Goal: Transaction & Acquisition: Purchase product/service

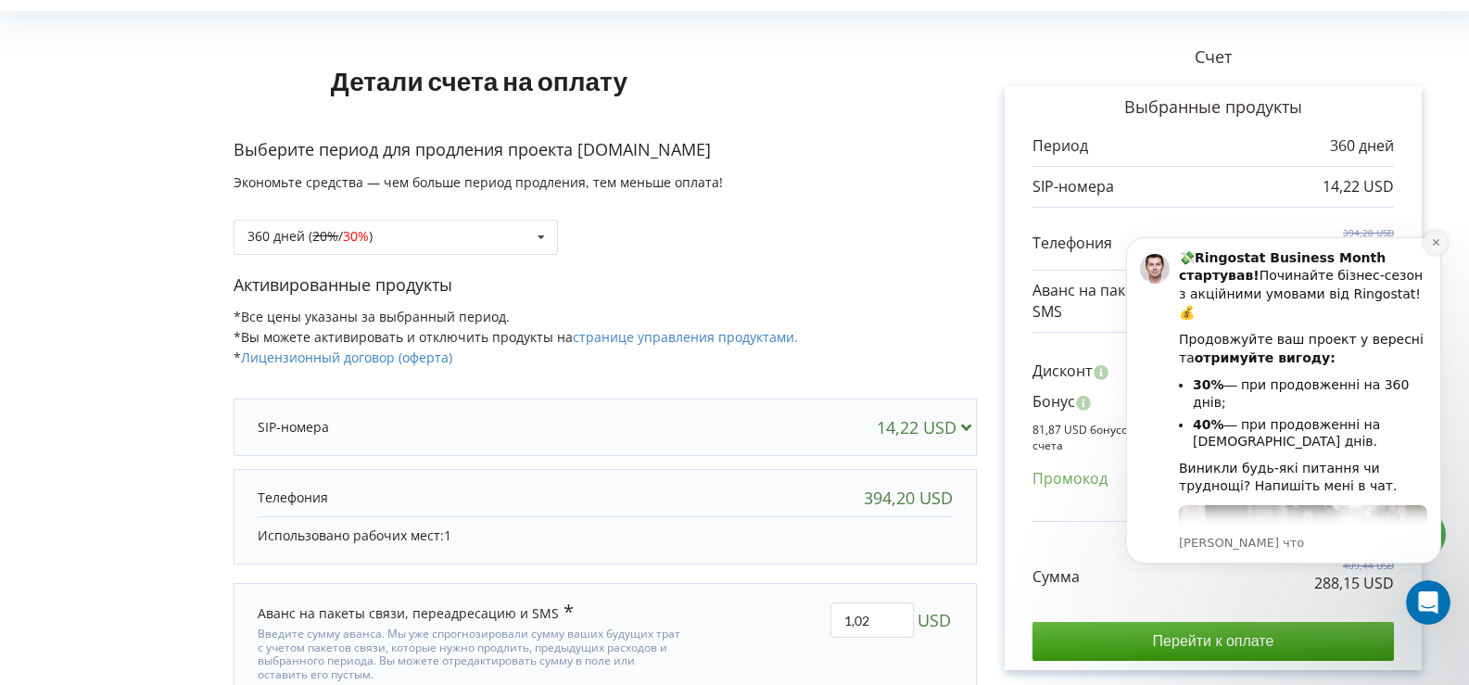
click at [1436, 248] on button "Dismiss notification" at bounding box center [1436, 243] width 24 height 24
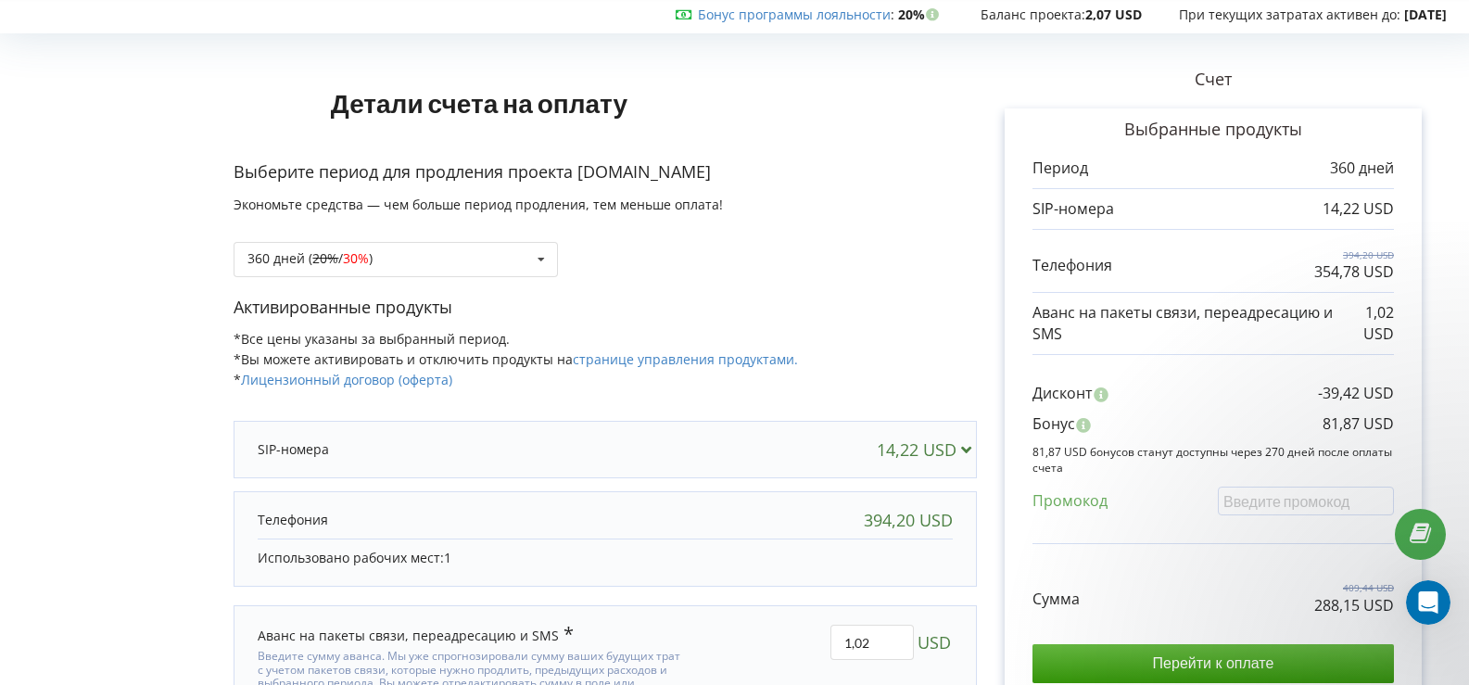
scroll to position [93, 0]
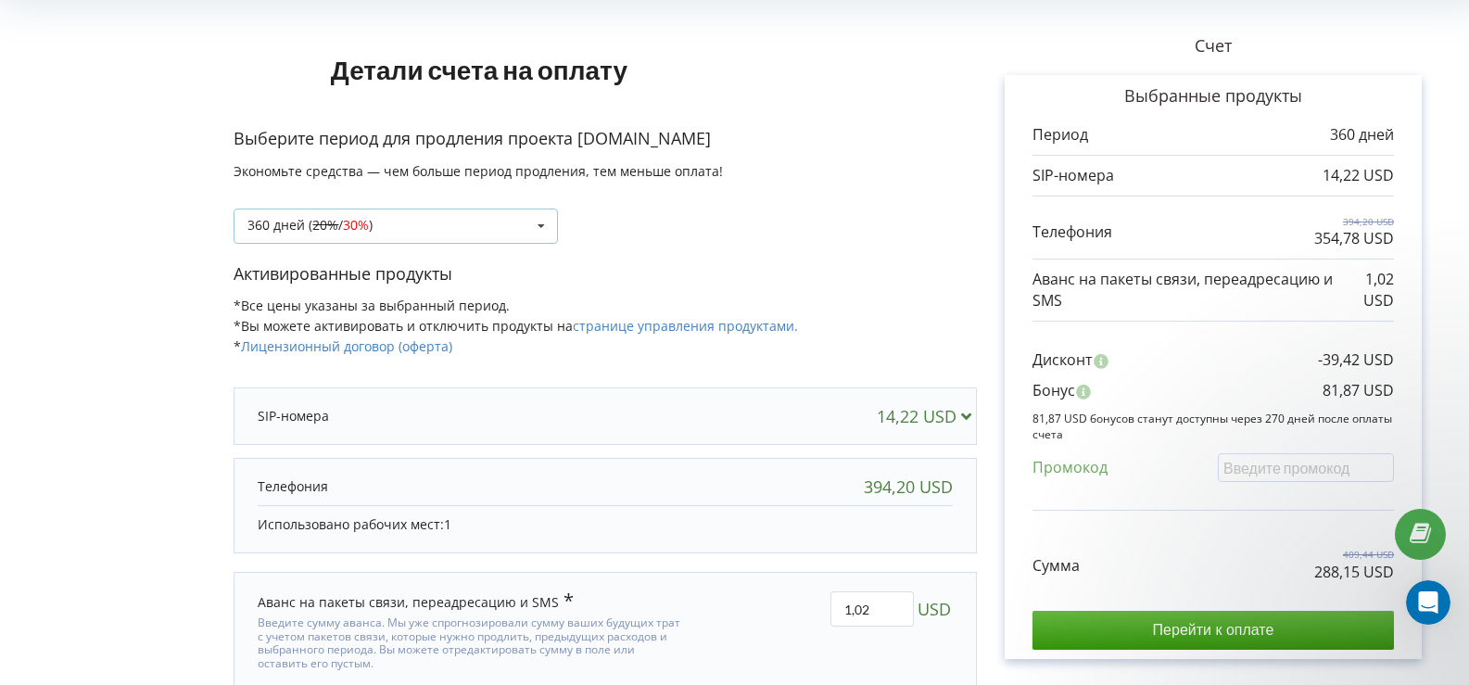
click at [533, 224] on icon at bounding box center [542, 227] width 28 height 34
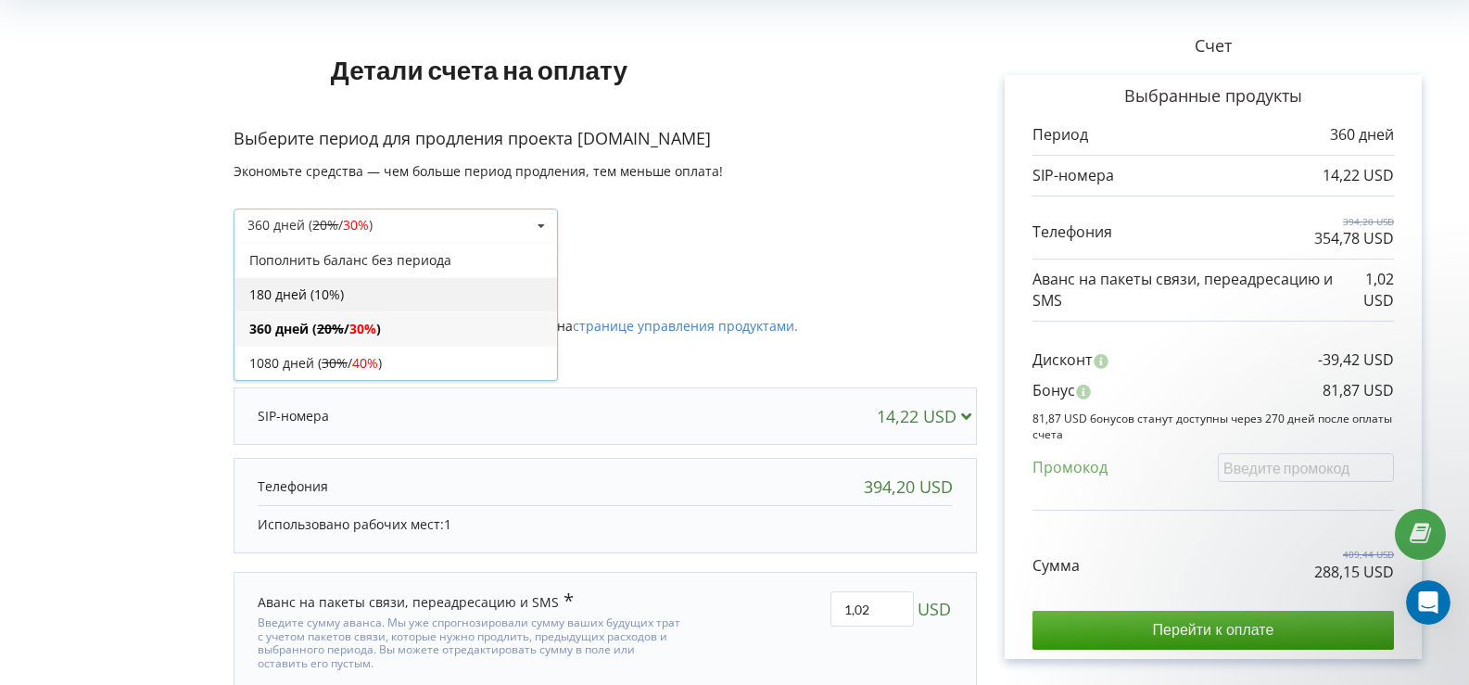
click at [315, 299] on div "180 дней (10%)" at bounding box center [396, 294] width 323 height 34
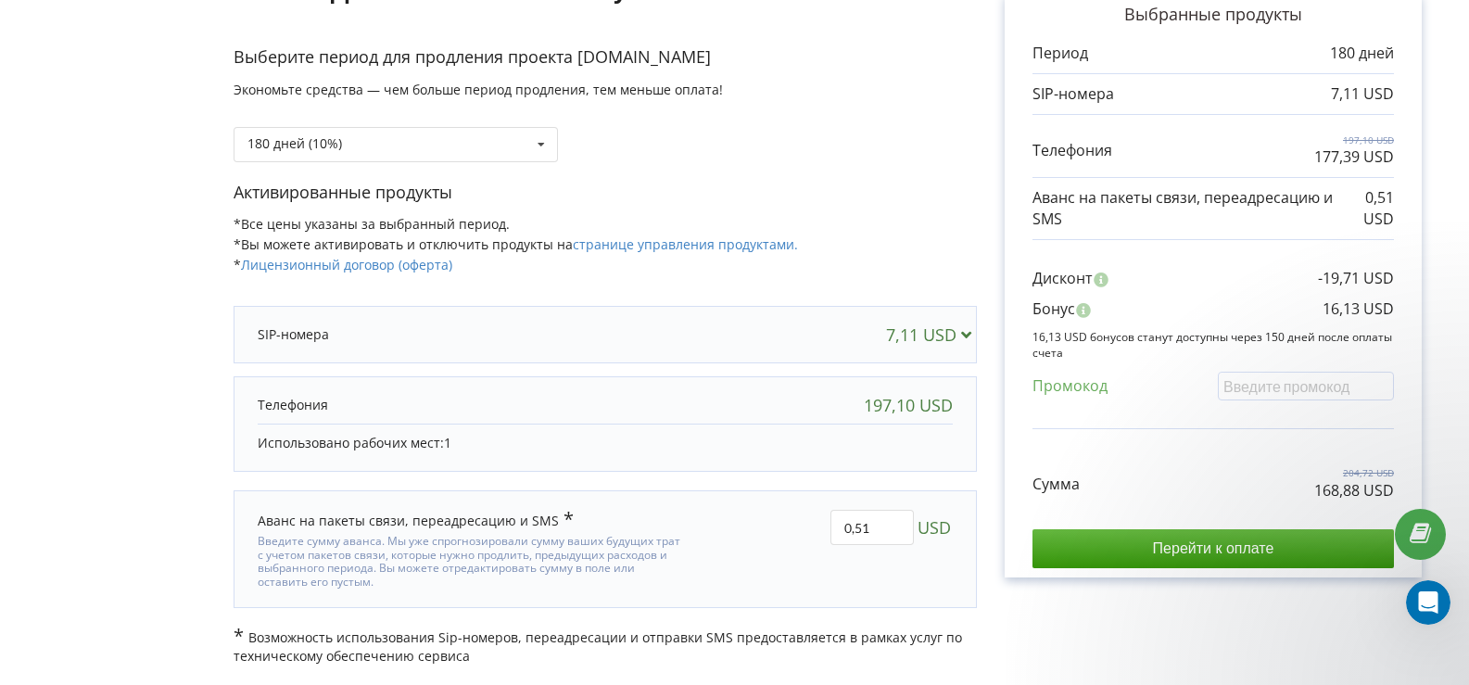
scroll to position [0, 0]
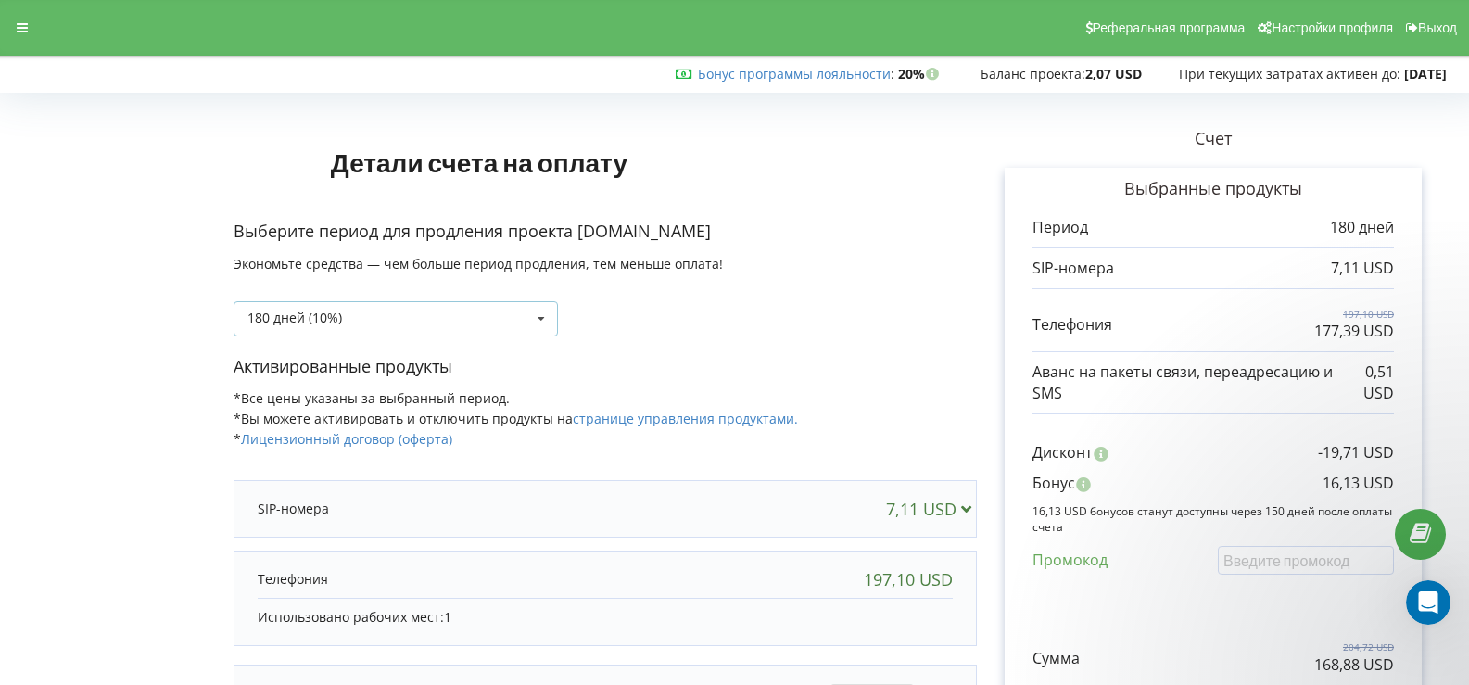
click at [540, 308] on icon at bounding box center [542, 319] width 28 height 34
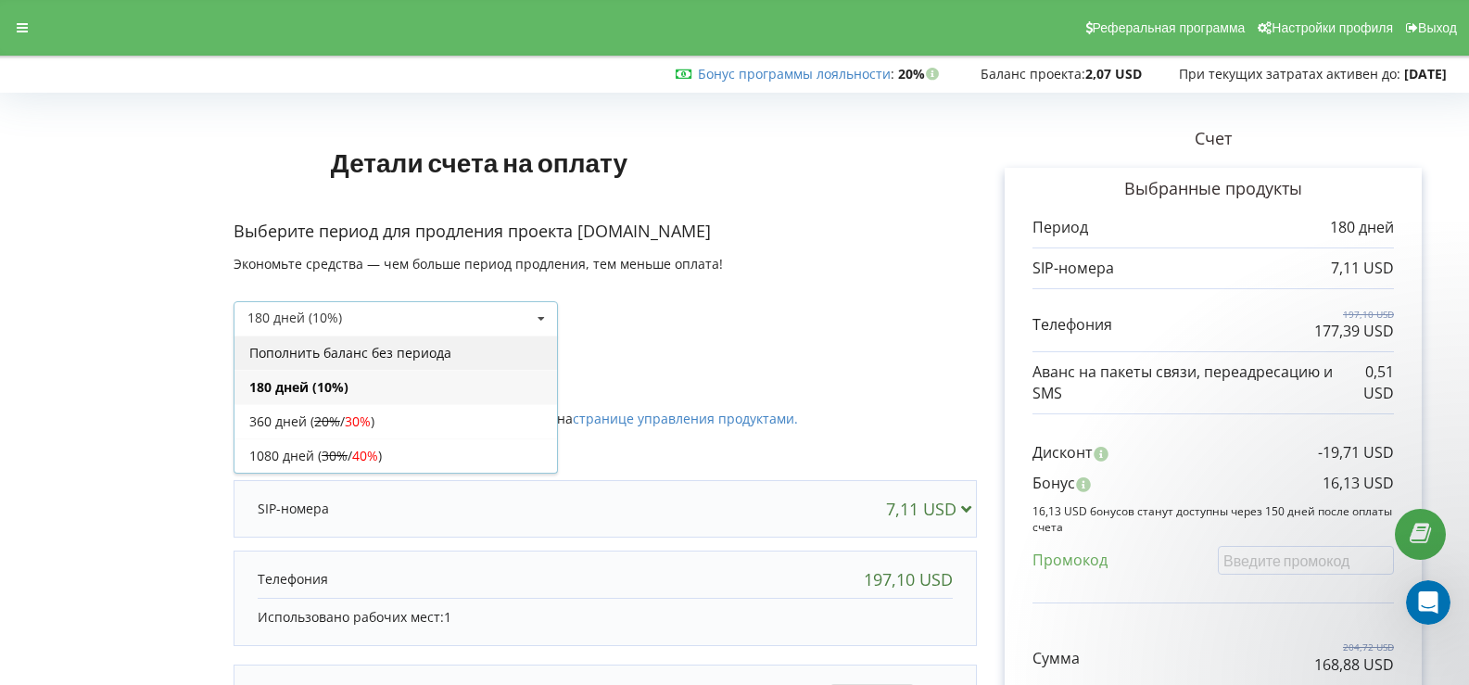
click at [324, 354] on div "Пополнить баланс без периода" at bounding box center [396, 353] width 323 height 34
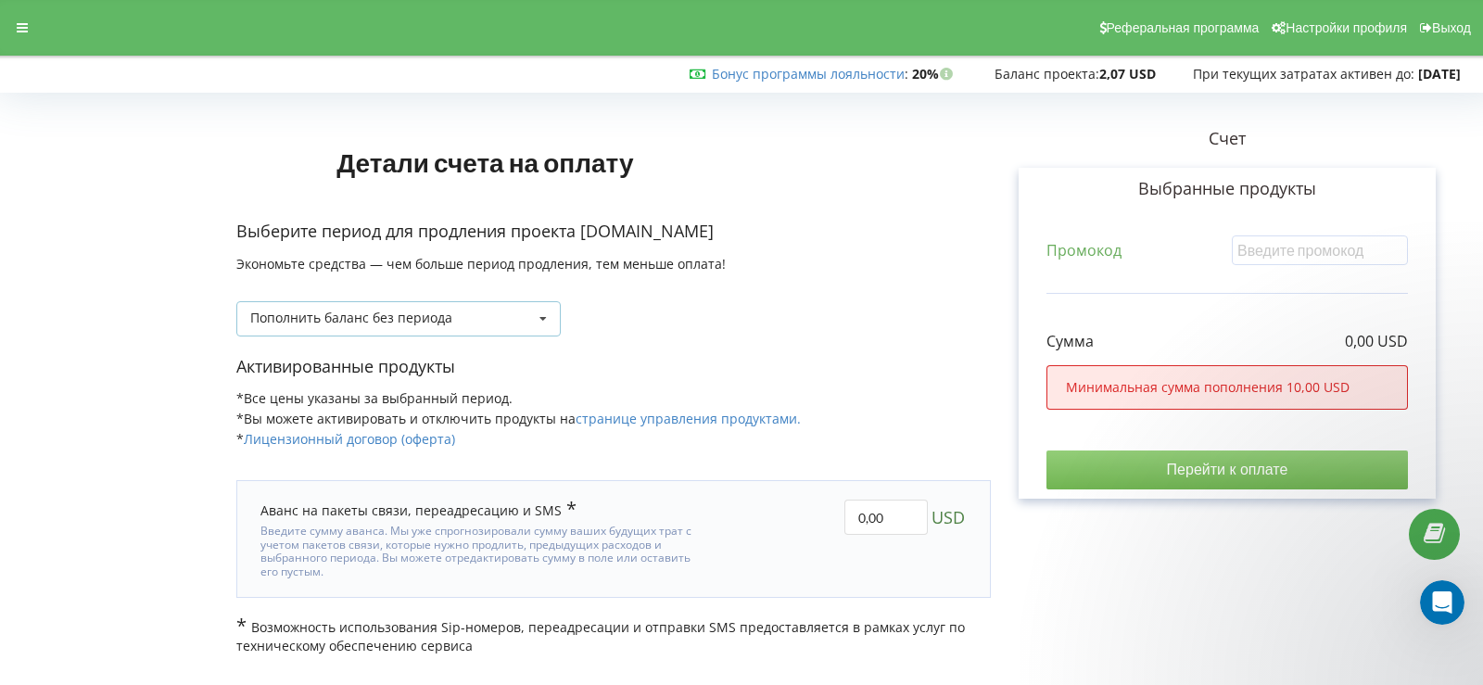
click at [540, 319] on icon at bounding box center [543, 319] width 28 height 34
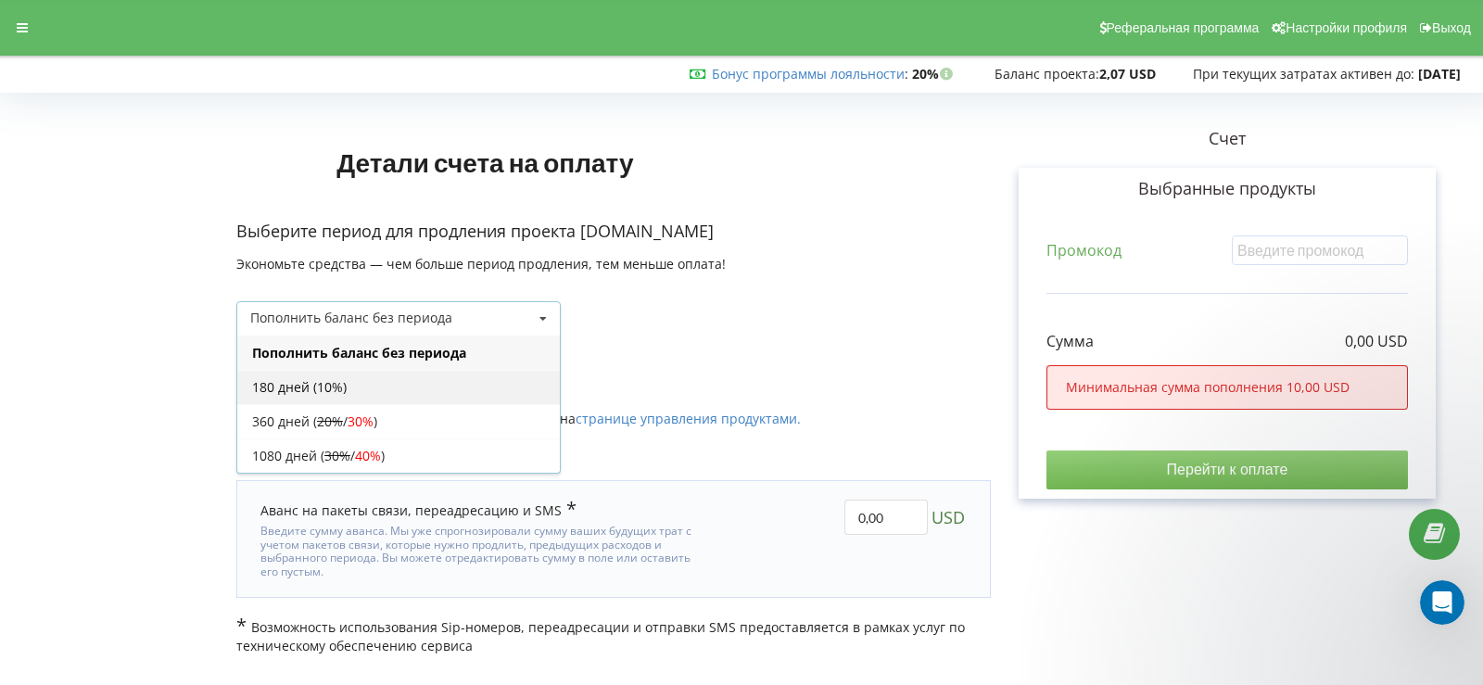
click at [268, 384] on div "180 дней (10%)" at bounding box center [398, 387] width 323 height 34
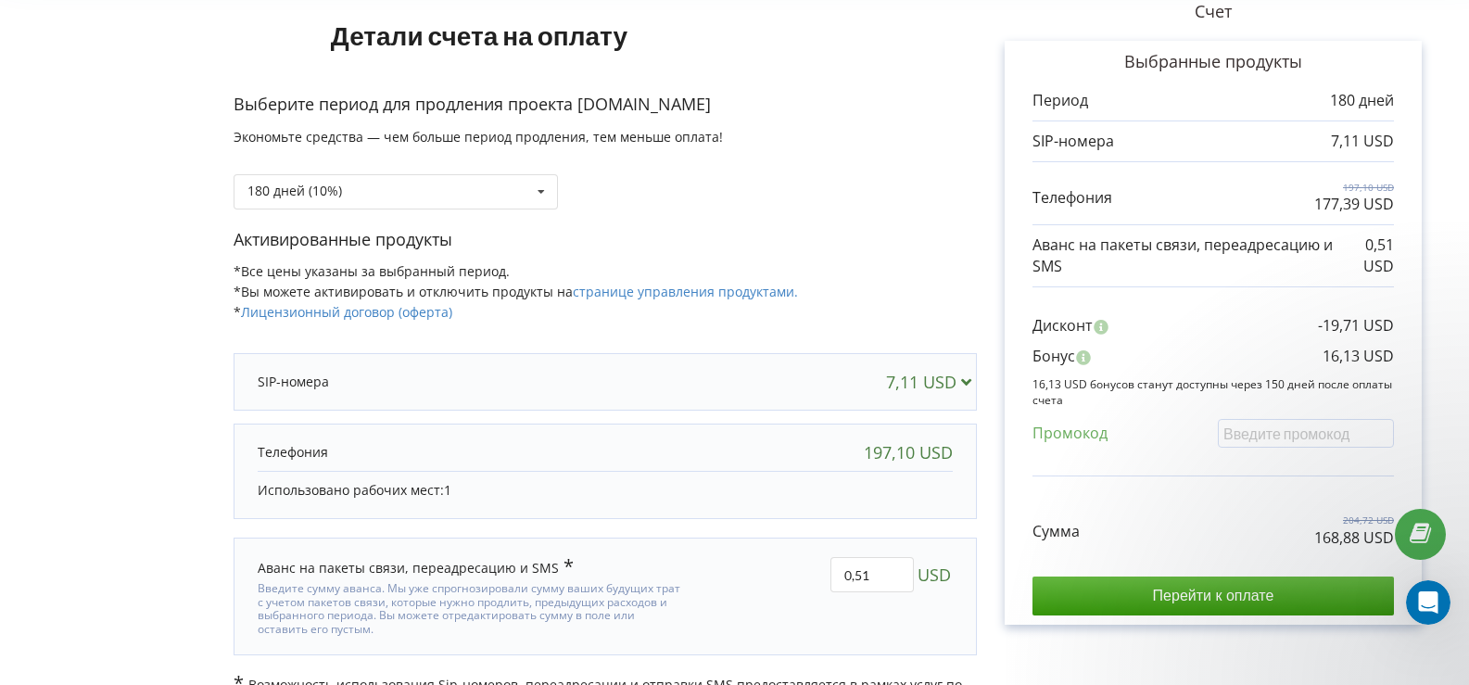
scroll to position [82, 0]
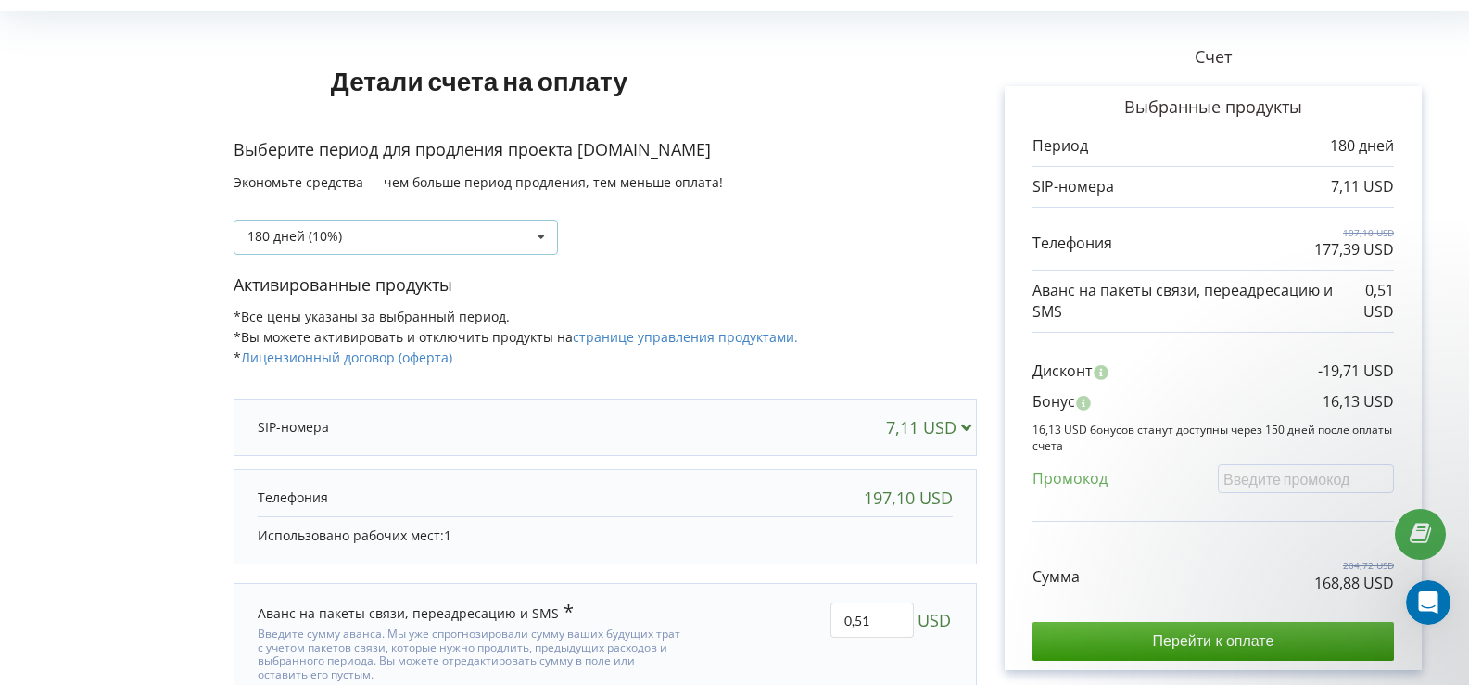
click at [550, 234] on icon at bounding box center [542, 238] width 28 height 34
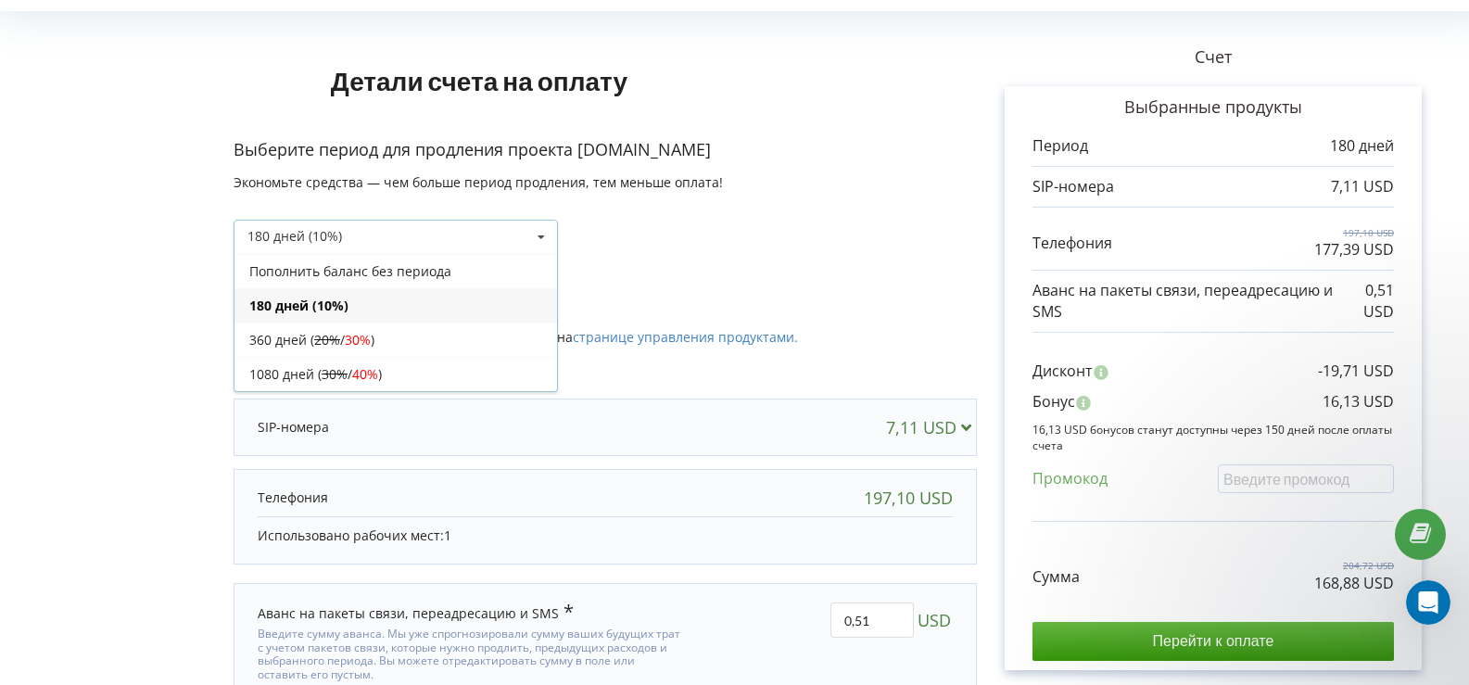
click at [325, 306] on div "180 дней (10%)" at bounding box center [396, 305] width 323 height 34
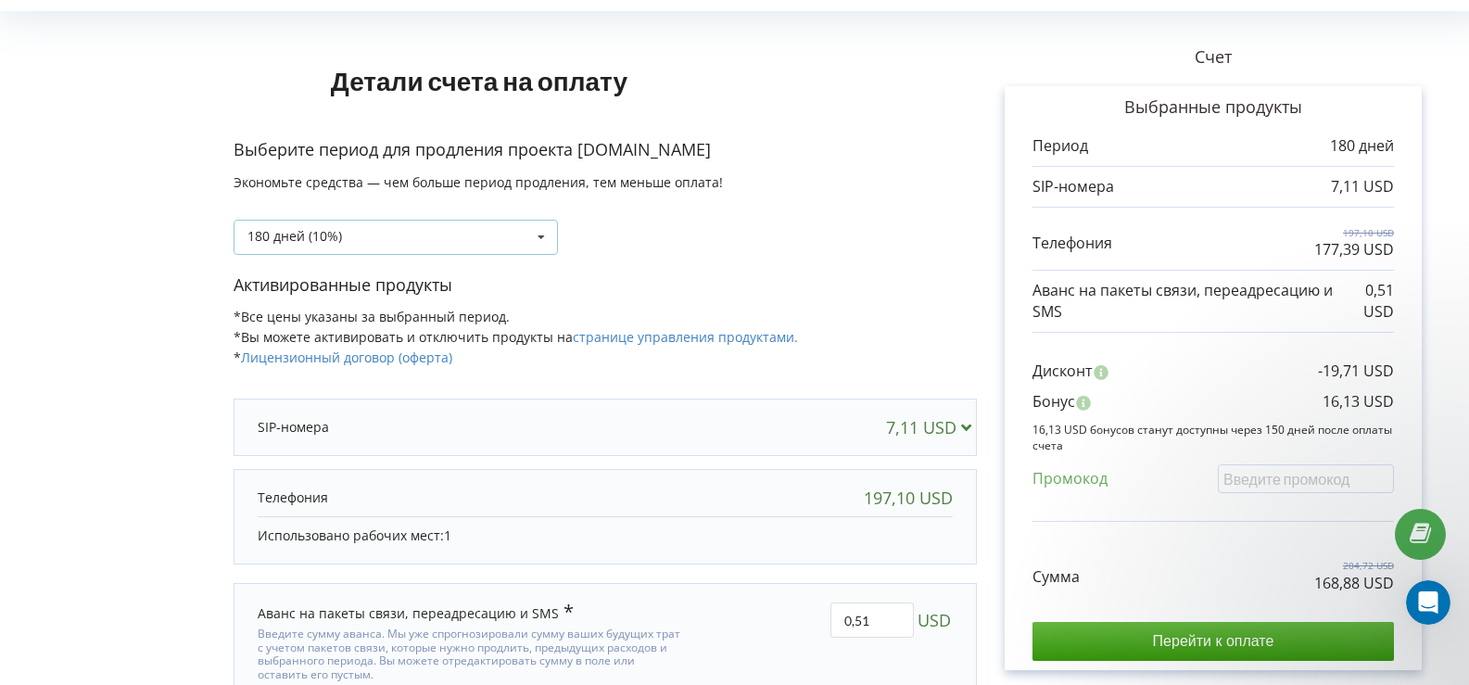
click at [536, 235] on icon at bounding box center [542, 238] width 28 height 34
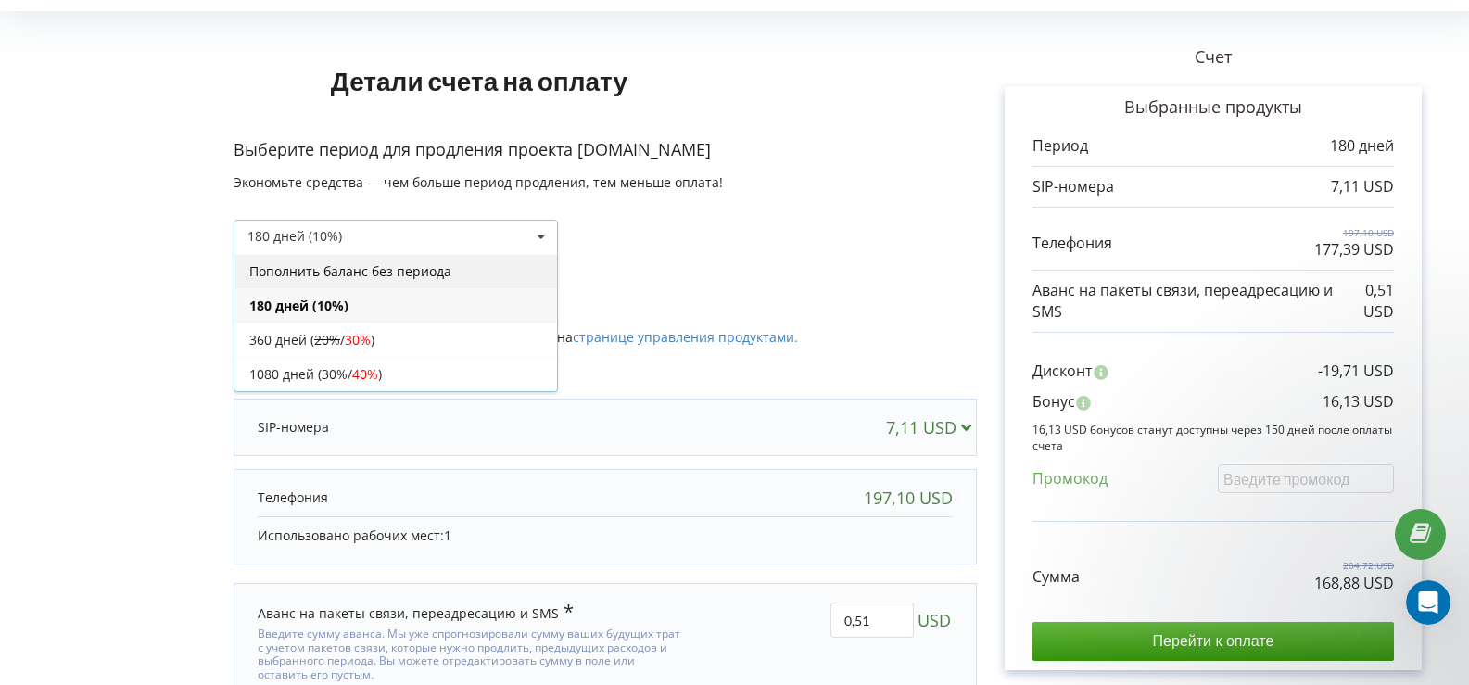
click at [364, 274] on div "Пополнить баланс без периода" at bounding box center [396, 271] width 323 height 34
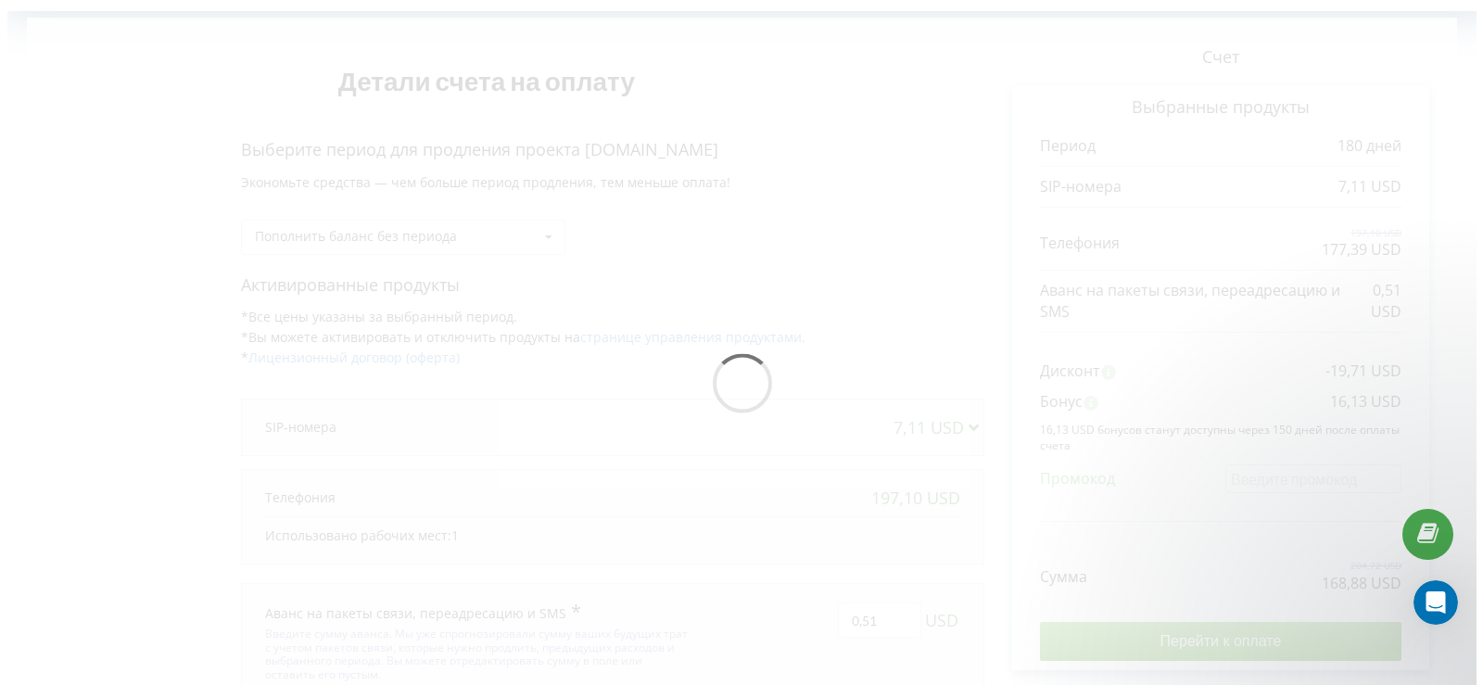
scroll to position [0, 0]
